Goal: Task Accomplishment & Management: Manage account settings

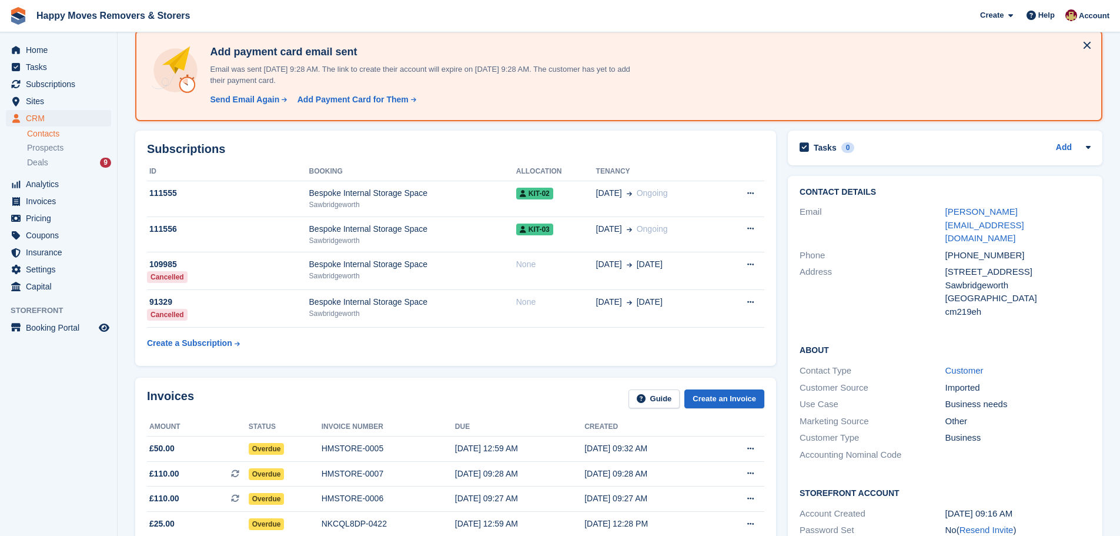
scroll to position [59, 0]
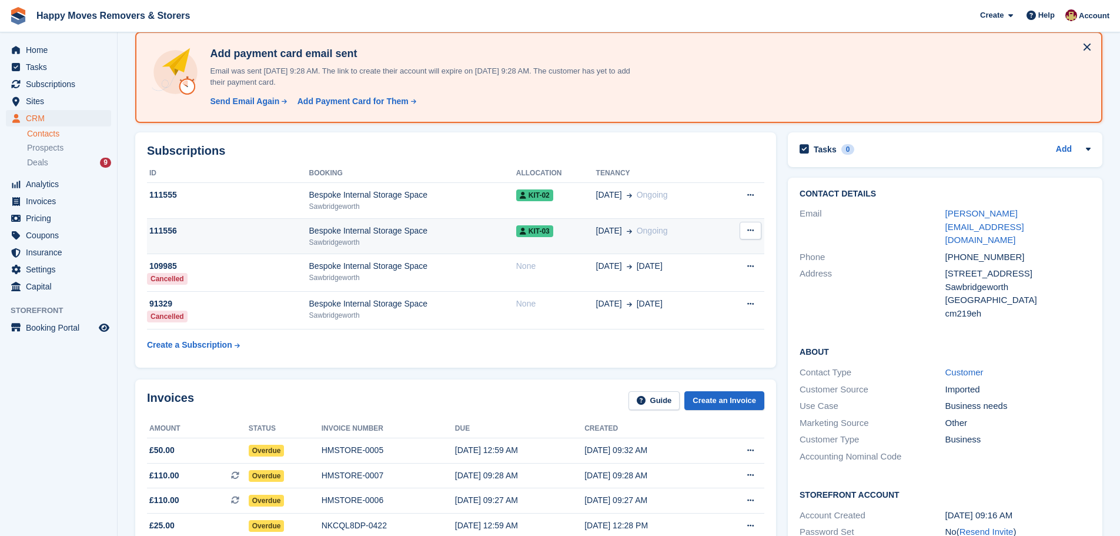
click at [748, 231] on icon at bounding box center [751, 230] width 6 height 8
click at [676, 252] on p "Cancel subscription" at bounding box center [705, 253] width 102 height 15
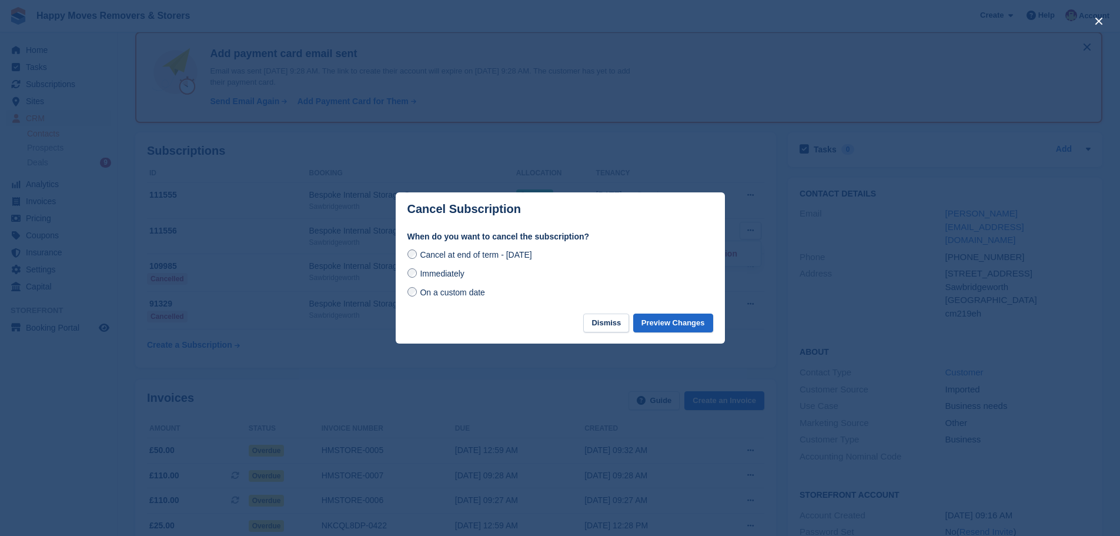
click at [429, 295] on span "On a custom date" at bounding box center [452, 292] width 65 height 9
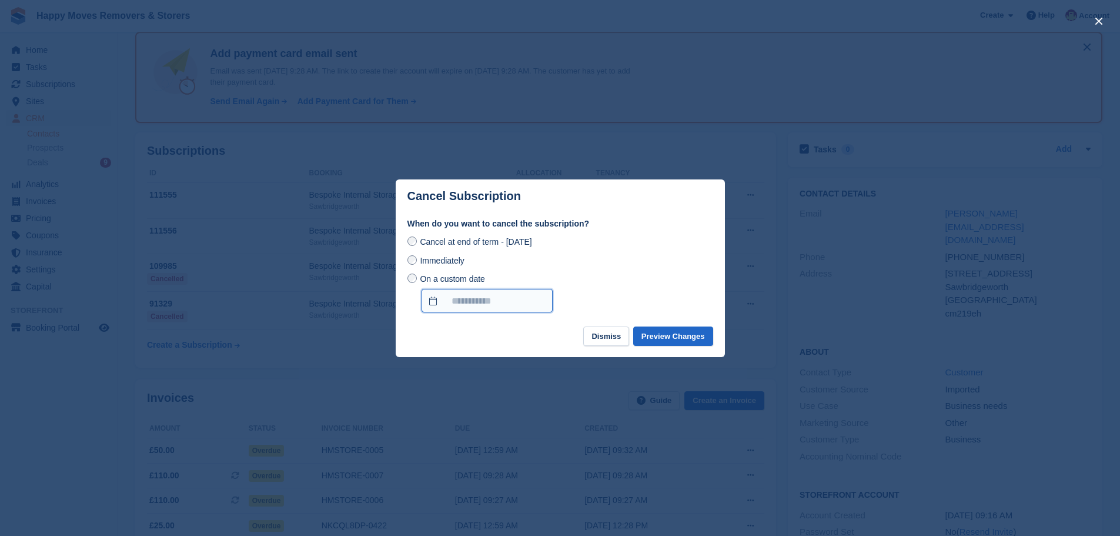
click at [460, 299] on input "On a custom date" at bounding box center [487, 301] width 131 height 24
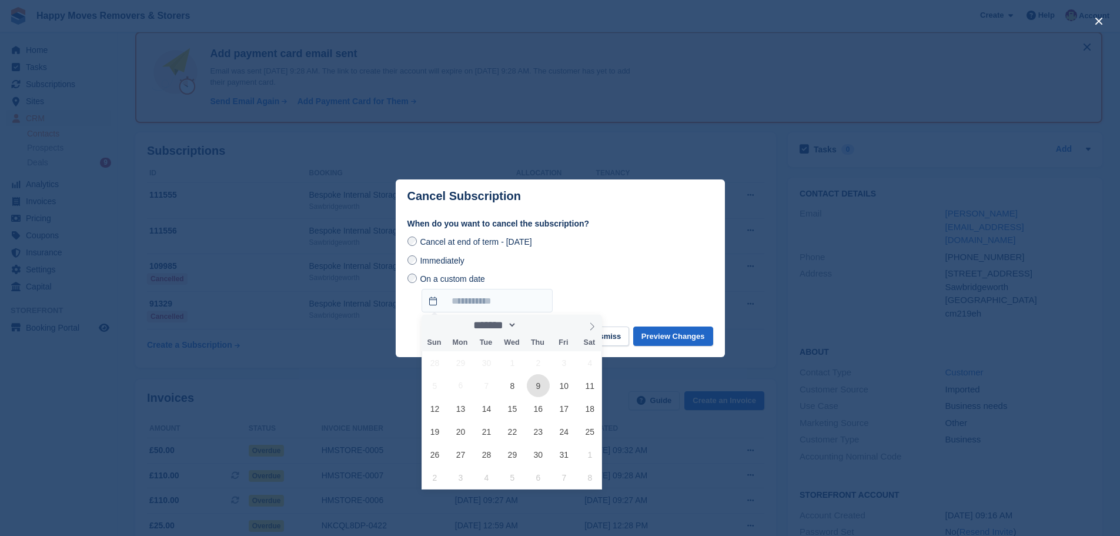
click at [540, 388] on span "9" at bounding box center [538, 385] width 23 height 23
type input "**********"
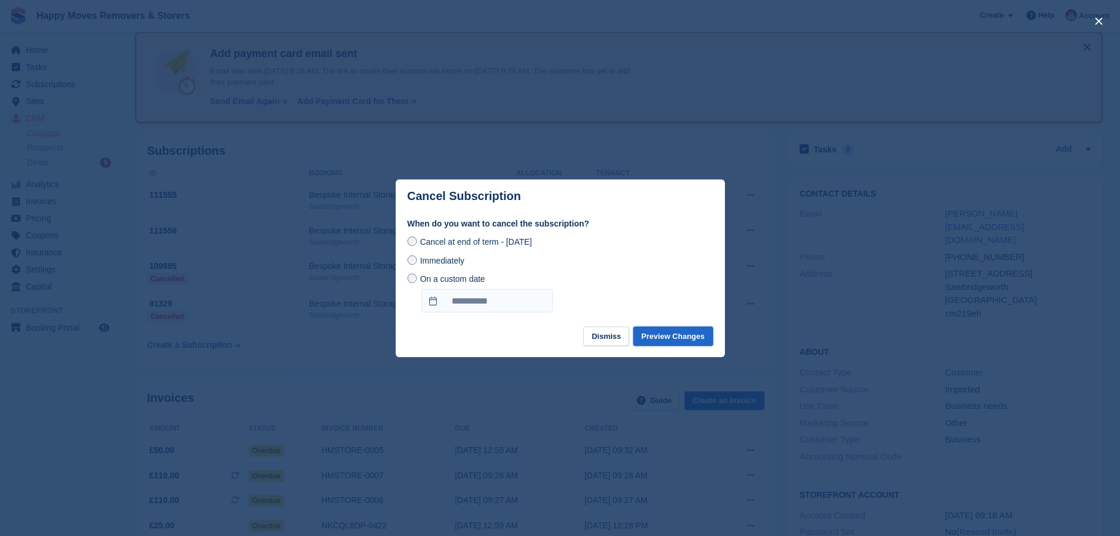
click at [660, 338] on button "Preview Changes" at bounding box center [673, 335] width 80 height 19
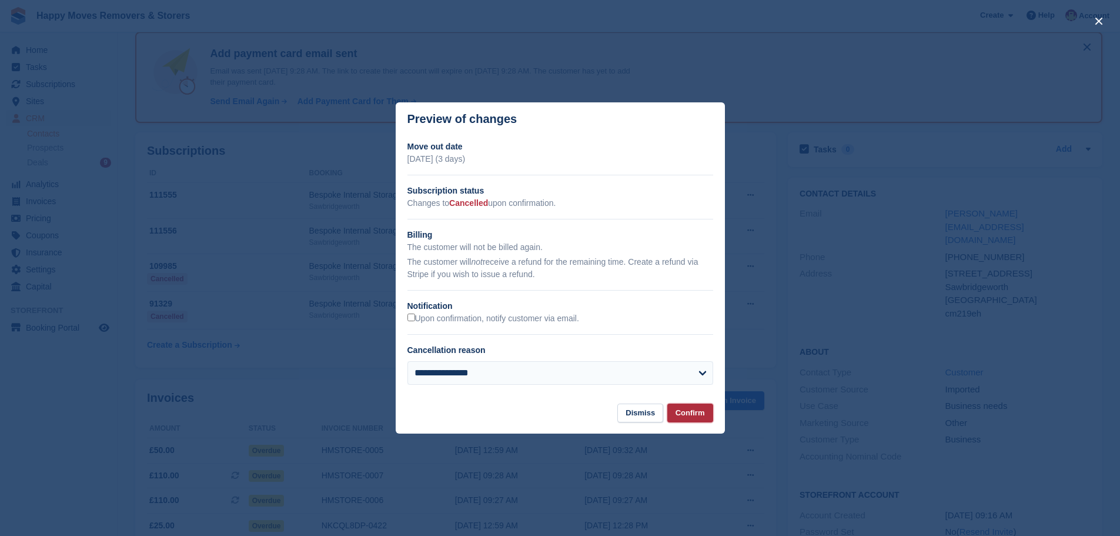
click at [684, 412] on button "Confirm" at bounding box center [691, 412] width 46 height 19
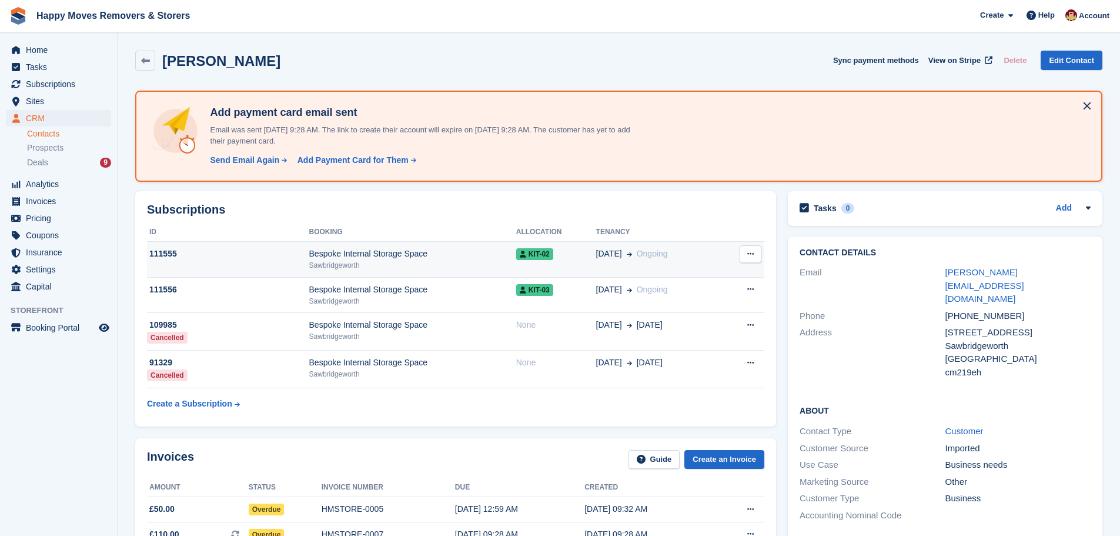
click at [749, 263] on td "Cancel subscription" at bounding box center [743, 260] width 43 height 36
click at [752, 255] on icon at bounding box center [751, 254] width 6 height 8
click at [701, 278] on p "Cancel subscription" at bounding box center [705, 276] width 102 height 15
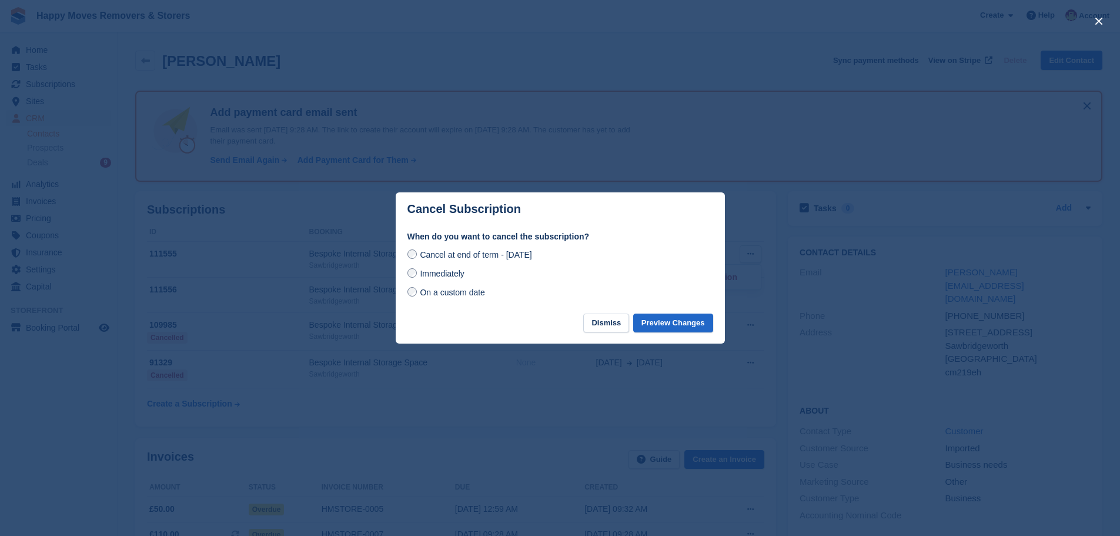
click at [453, 294] on span "On a custom date" at bounding box center [452, 292] width 65 height 9
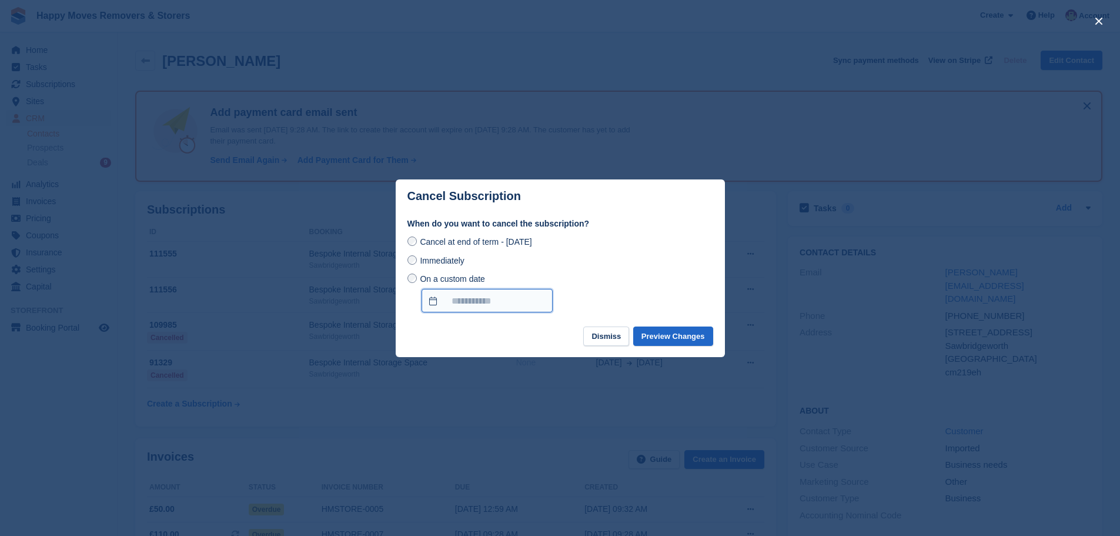
click at [503, 310] on input "On a custom date" at bounding box center [487, 301] width 131 height 24
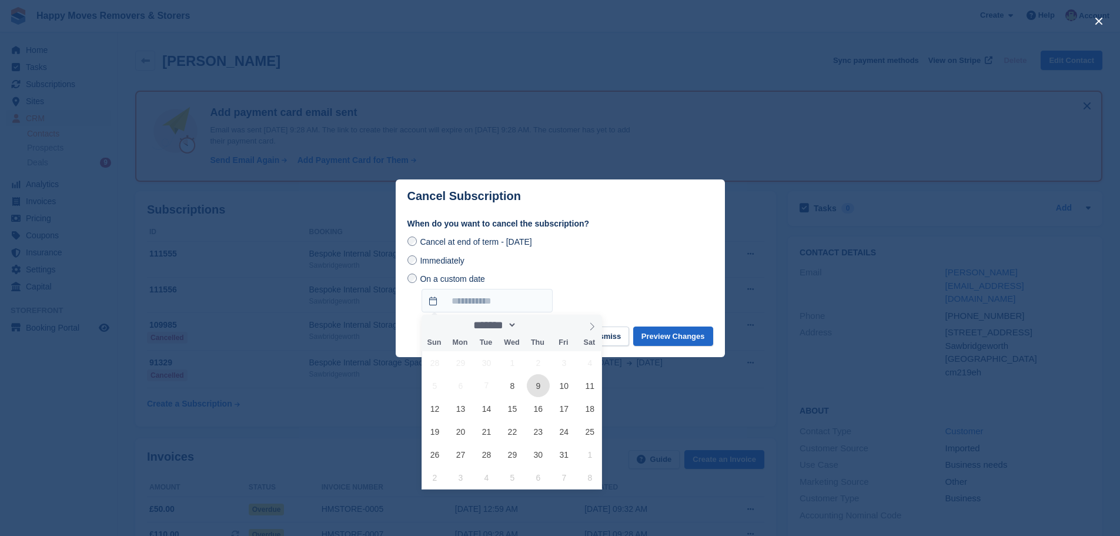
click at [540, 387] on span "9" at bounding box center [538, 385] width 23 height 23
type input "**********"
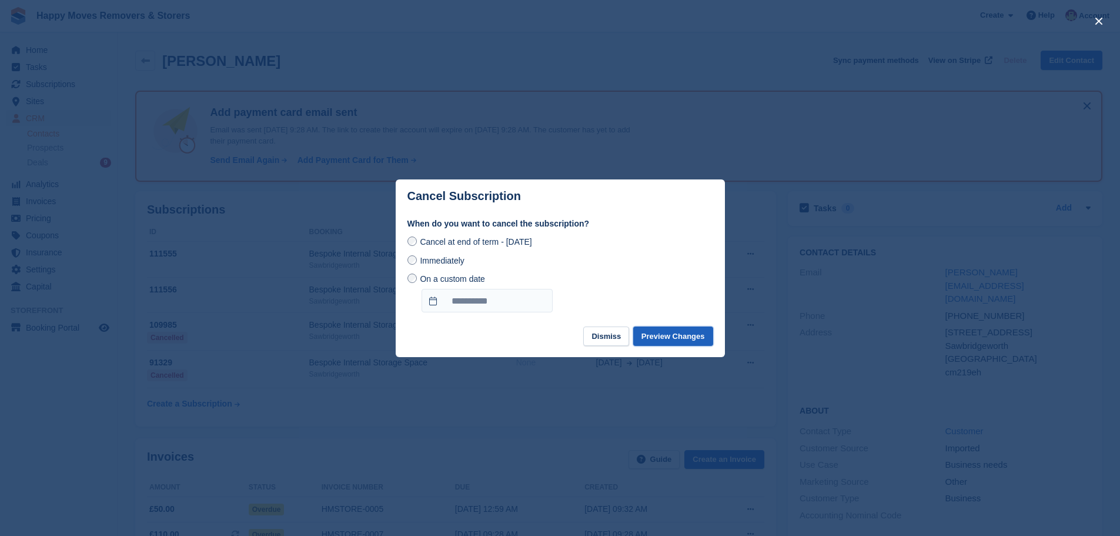
click at [666, 333] on button "Preview Changes" at bounding box center [673, 335] width 80 height 19
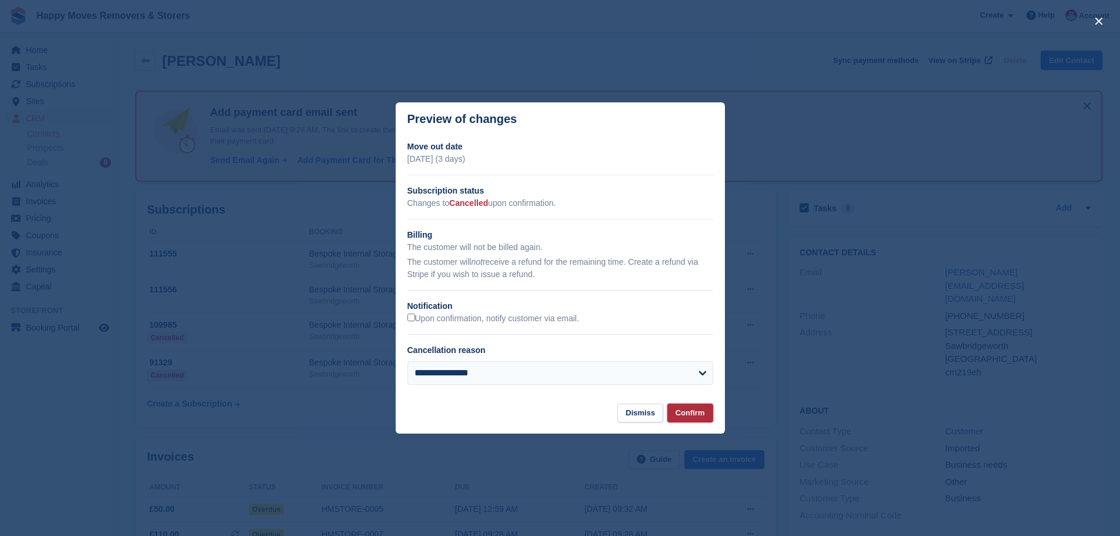
click at [689, 411] on button "Confirm" at bounding box center [691, 412] width 46 height 19
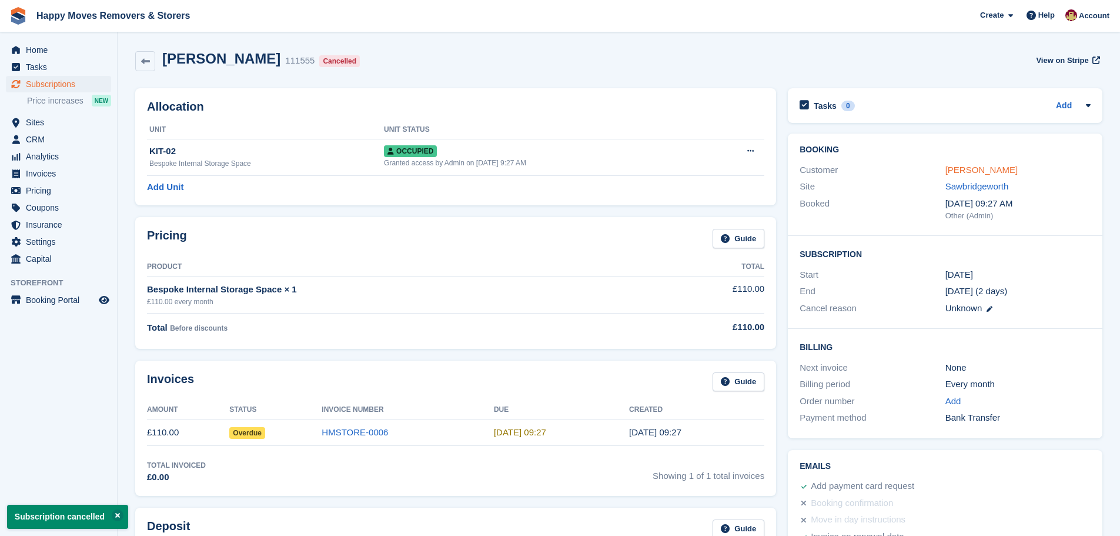
click at [977, 172] on link "Mark David Kitchens" at bounding box center [982, 170] width 72 height 10
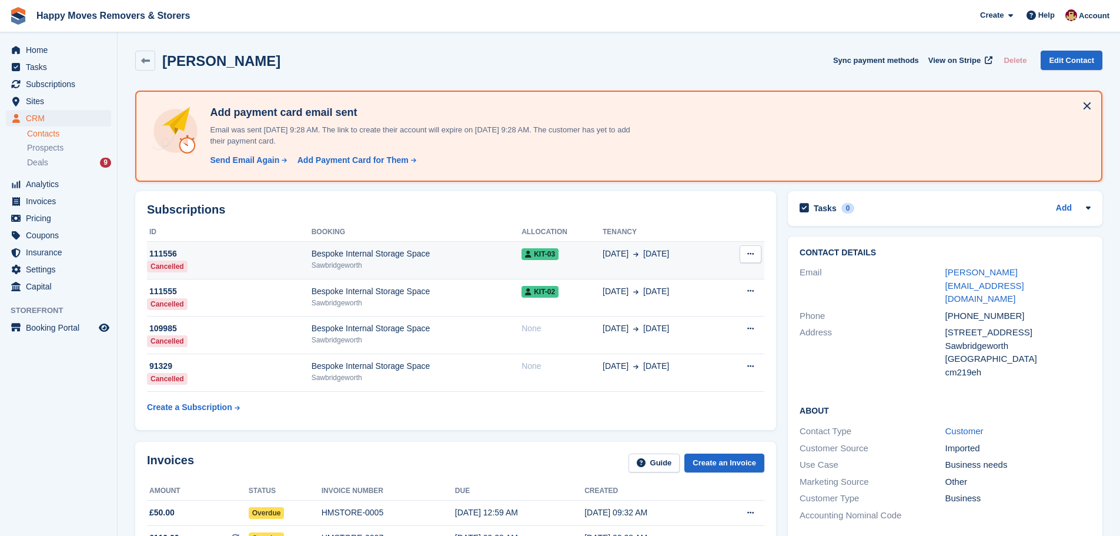
click at [339, 254] on div "Bespoke Internal Storage Space" at bounding box center [417, 254] width 210 height 12
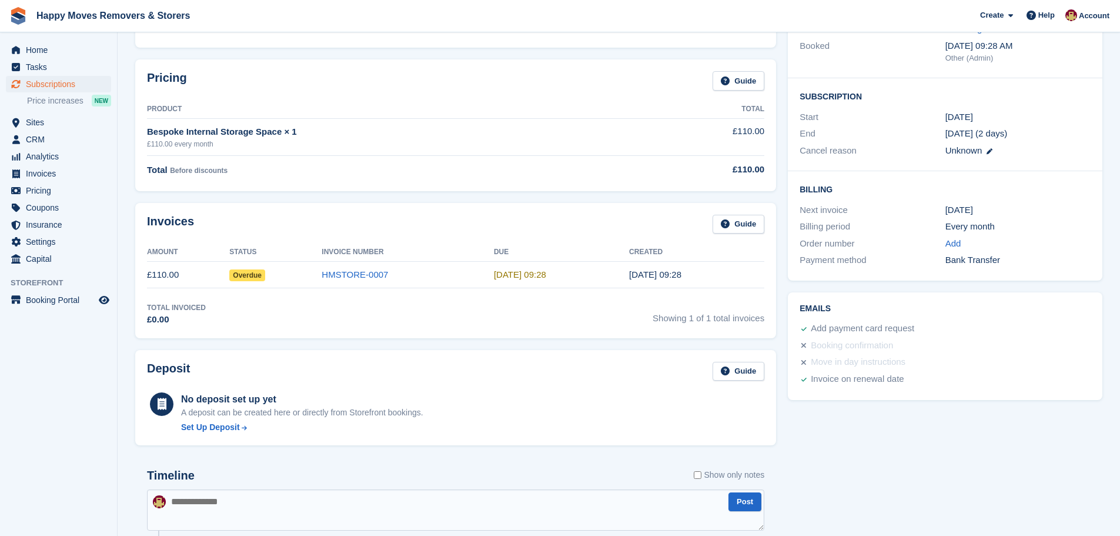
scroll to position [176, 0]
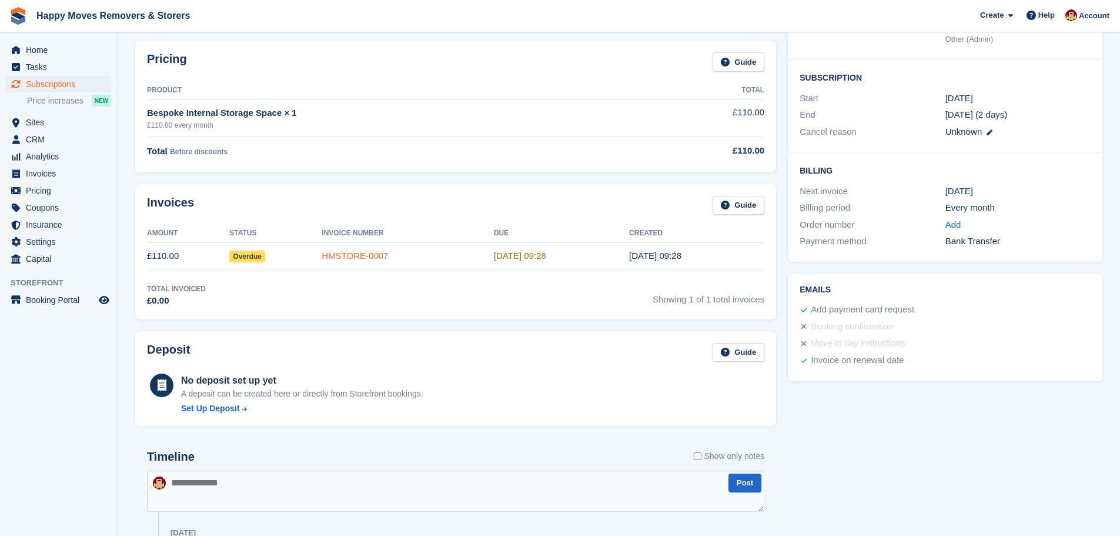
click at [362, 256] on link "HMSTORE-0007" at bounding box center [355, 256] width 66 height 10
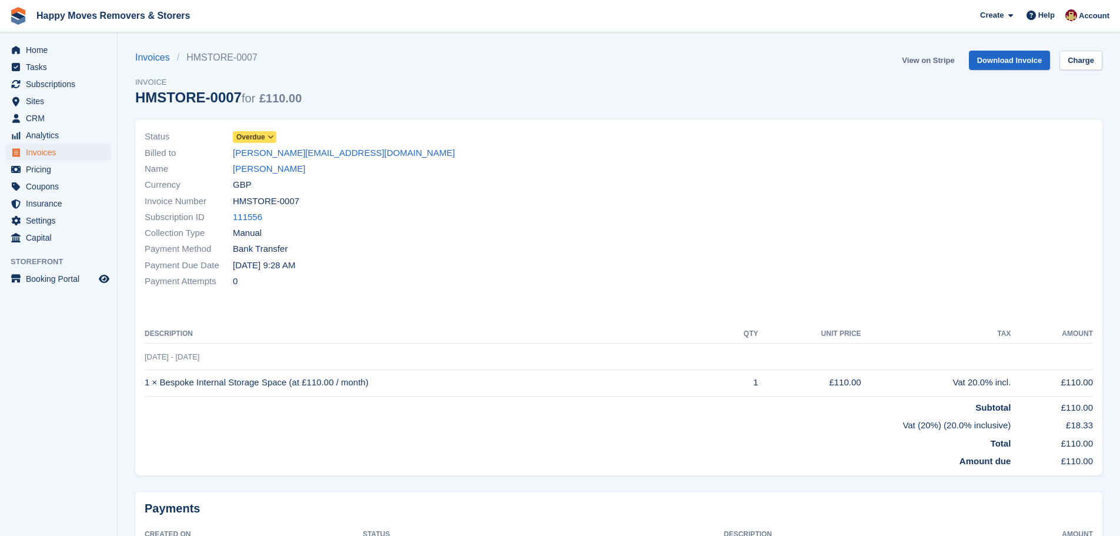
click at [948, 58] on link "View on Stripe" at bounding box center [928, 60] width 62 height 19
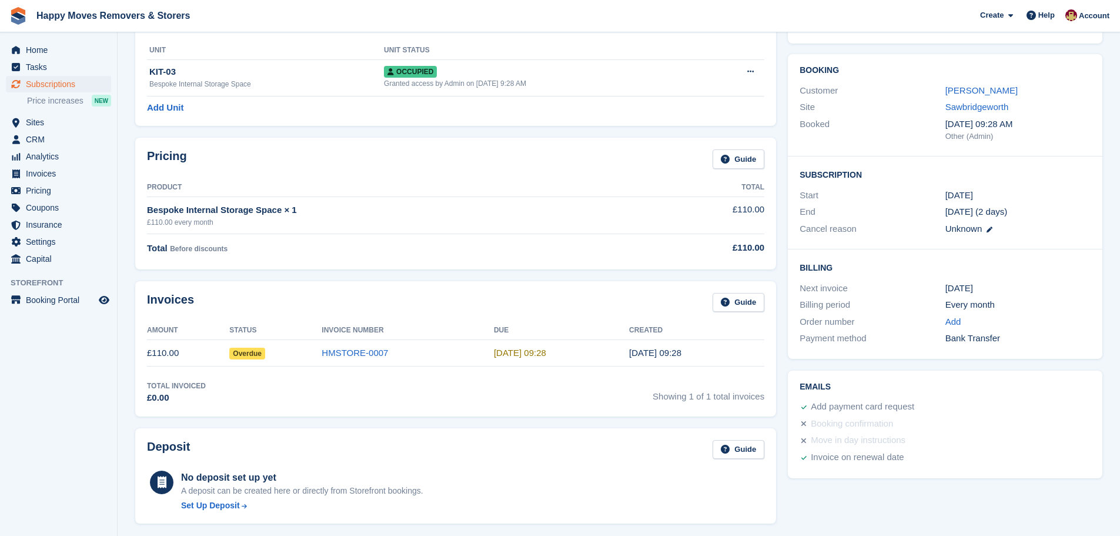
scroll to position [59, 0]
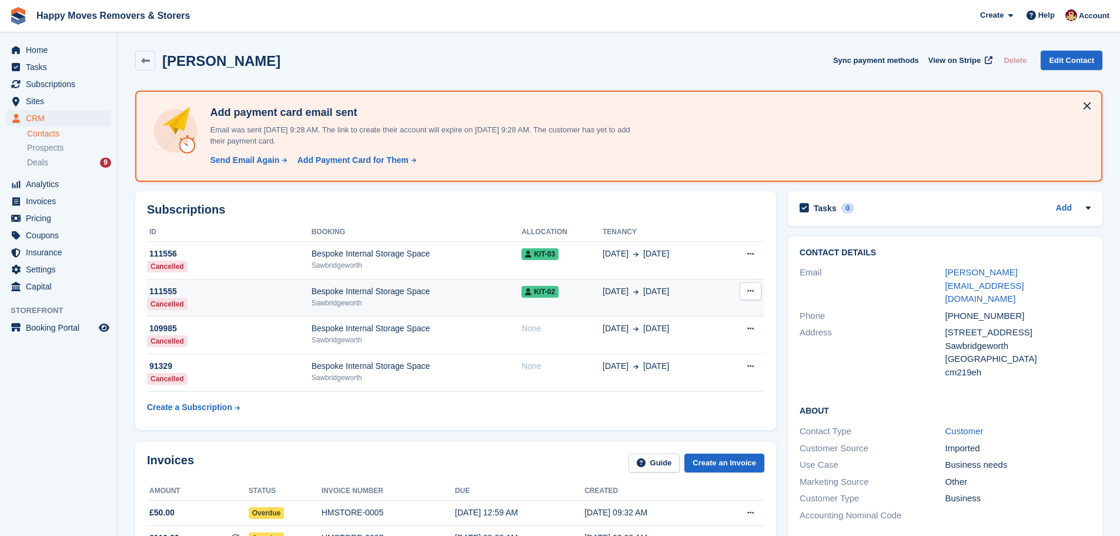
click at [345, 292] on div "Bespoke Internal Storage Space" at bounding box center [417, 291] width 210 height 12
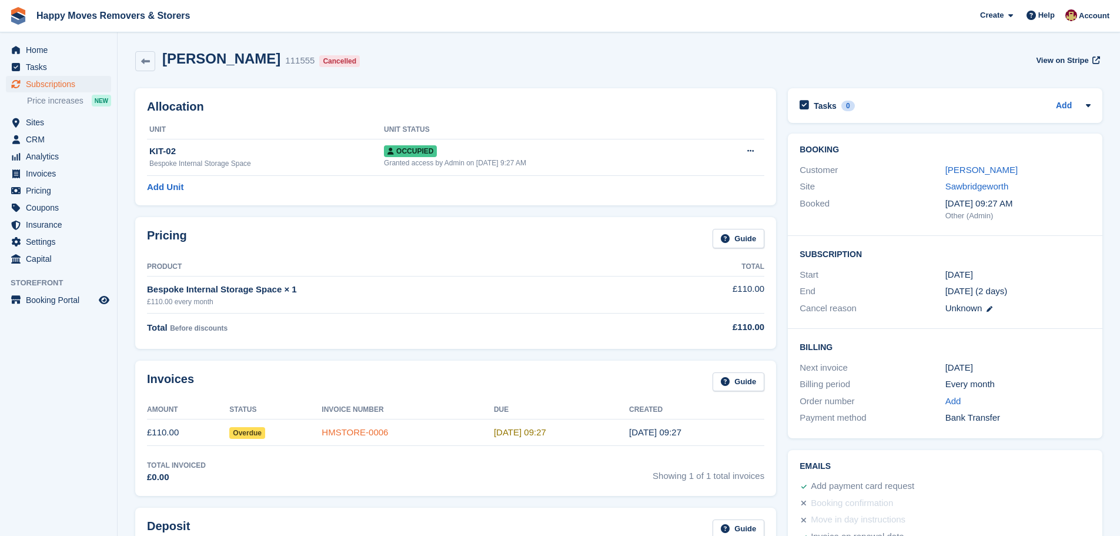
click at [356, 434] on link "HMSTORE-0006" at bounding box center [355, 432] width 66 height 10
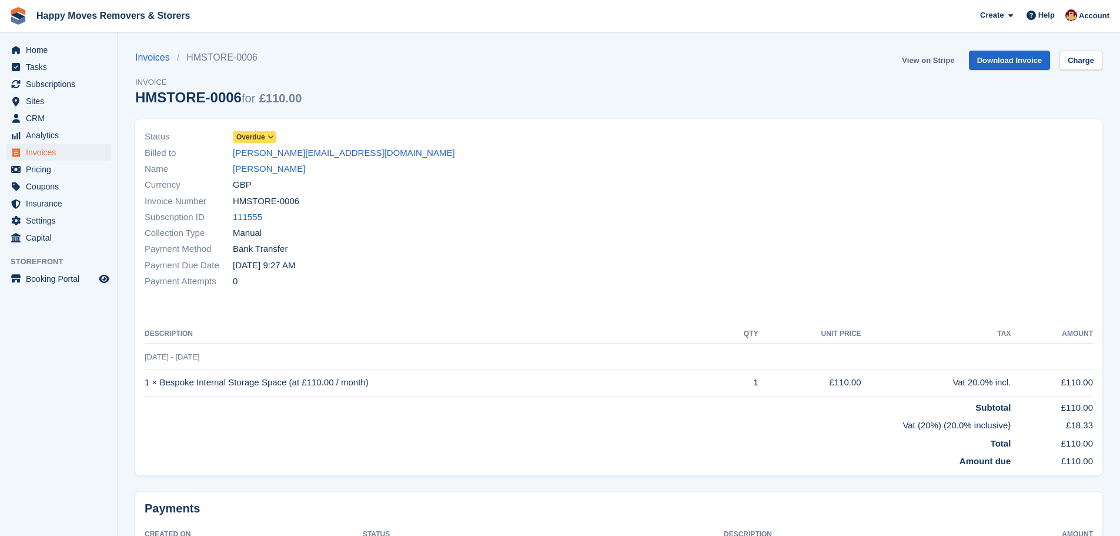
click at [930, 61] on link "View on Stripe" at bounding box center [928, 60] width 62 height 19
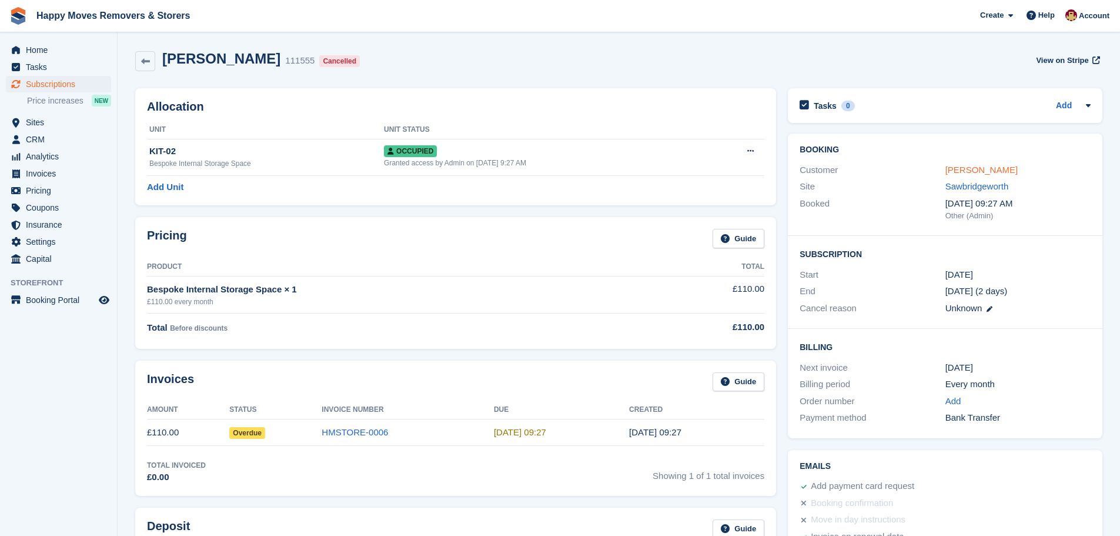
click at [969, 171] on link "[PERSON_NAME]" at bounding box center [982, 170] width 72 height 10
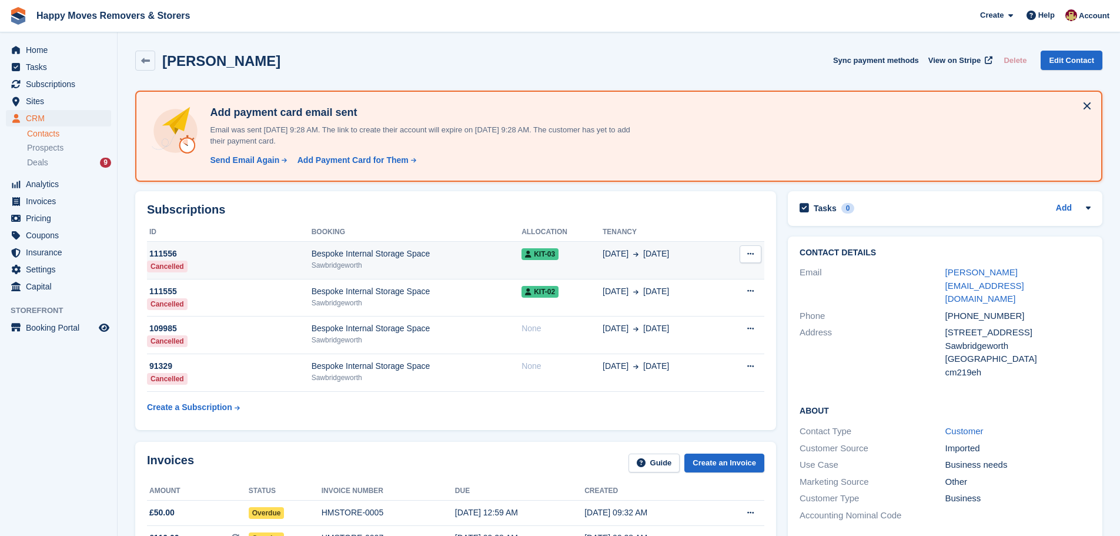
click at [378, 249] on div "Bespoke Internal Storage Space" at bounding box center [417, 254] width 210 height 12
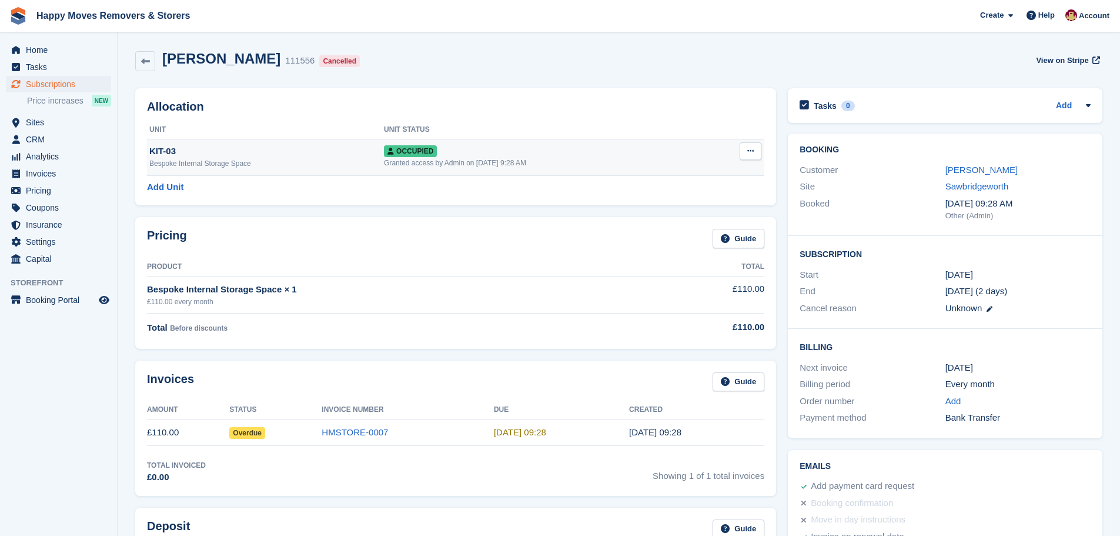
click at [747, 156] on button at bounding box center [751, 151] width 22 height 18
click at [672, 213] on p "Deallocate" at bounding box center [705, 214] width 102 height 15
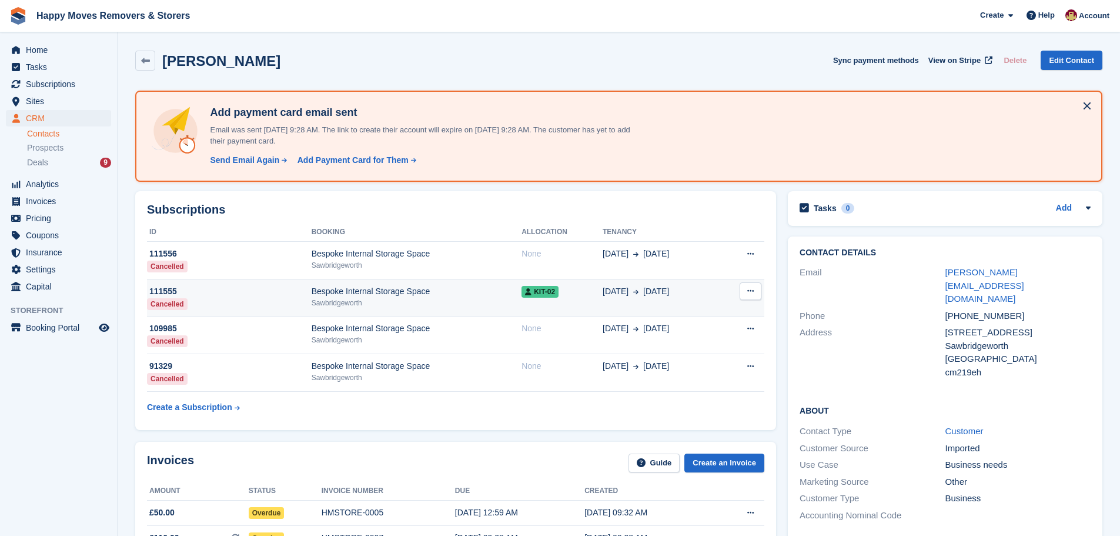
click at [538, 289] on span "KIT-02" at bounding box center [540, 292] width 37 height 12
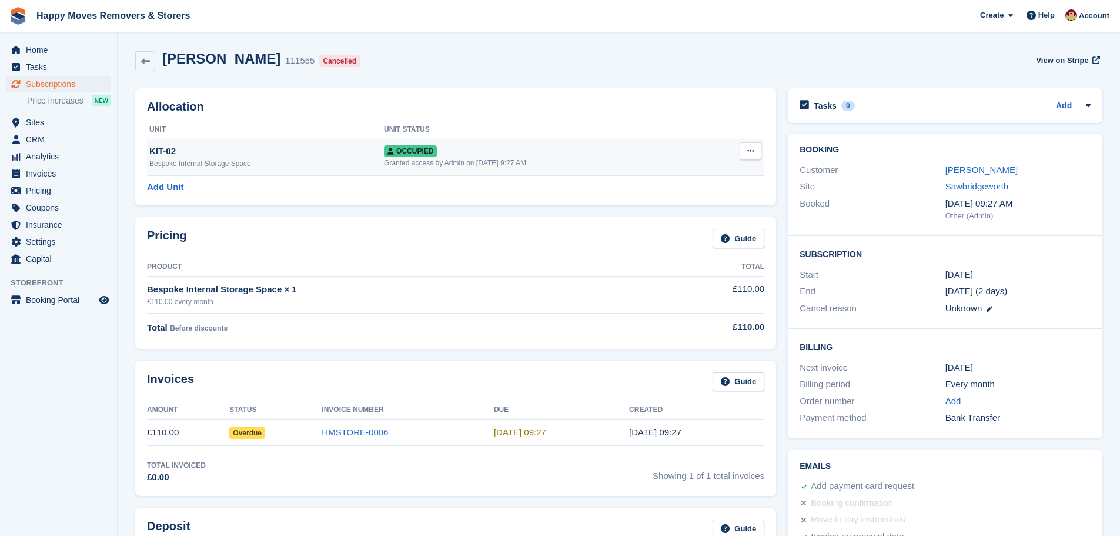
click at [753, 152] on icon at bounding box center [751, 151] width 6 height 8
click at [686, 212] on p "Deallocate" at bounding box center [705, 214] width 102 height 15
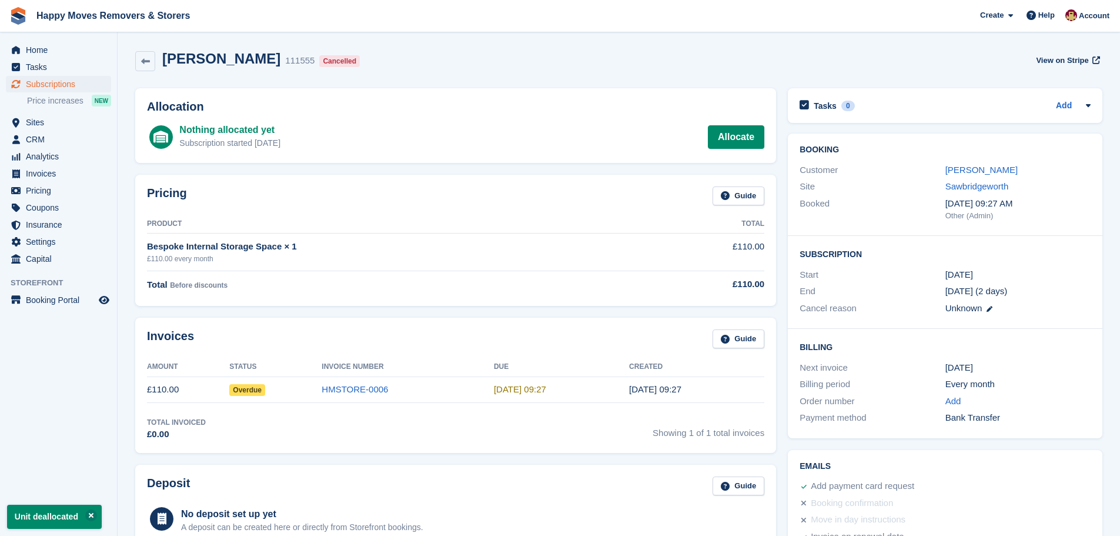
click at [502, 251] on div "Bespoke Internal Storage Space × 1" at bounding box center [401, 247] width 509 height 14
click at [44, 51] on span "Home" at bounding box center [61, 50] width 71 height 16
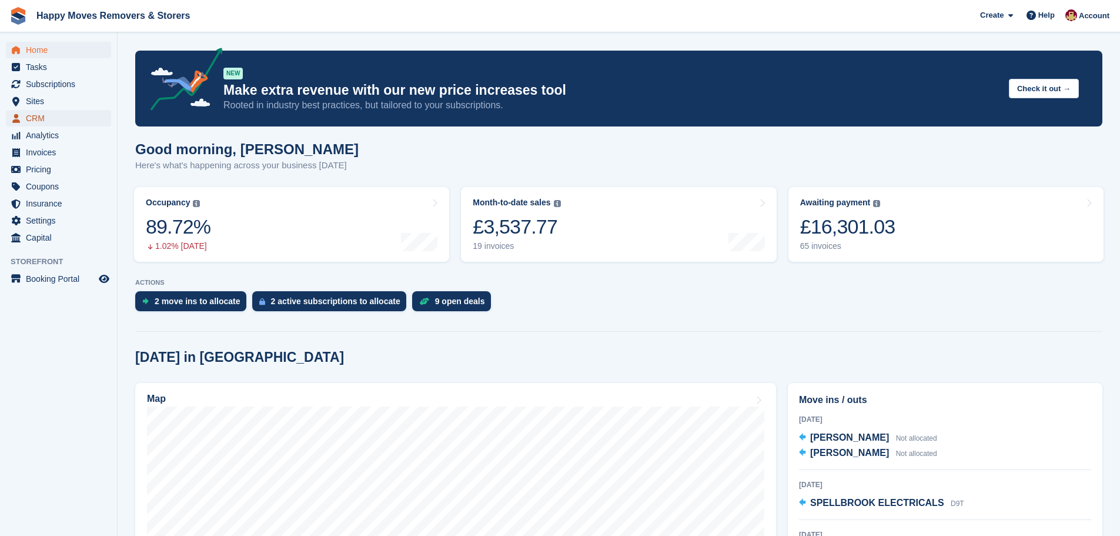
click at [36, 121] on span "CRM" at bounding box center [61, 118] width 71 height 16
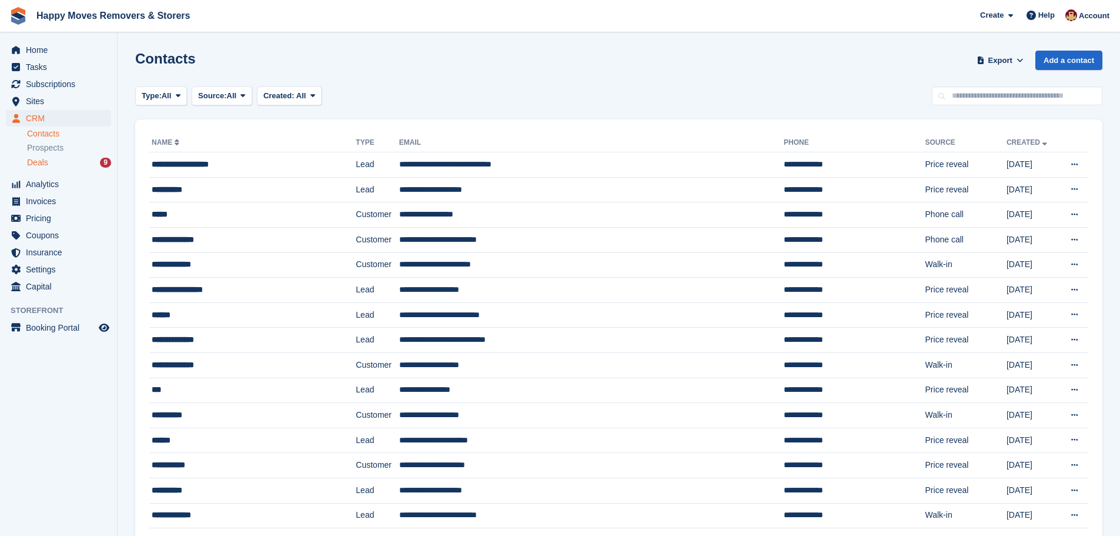
click at [54, 165] on div "Deals 9" at bounding box center [69, 162] width 84 height 11
